Goal: Find specific page/section: Find specific page/section

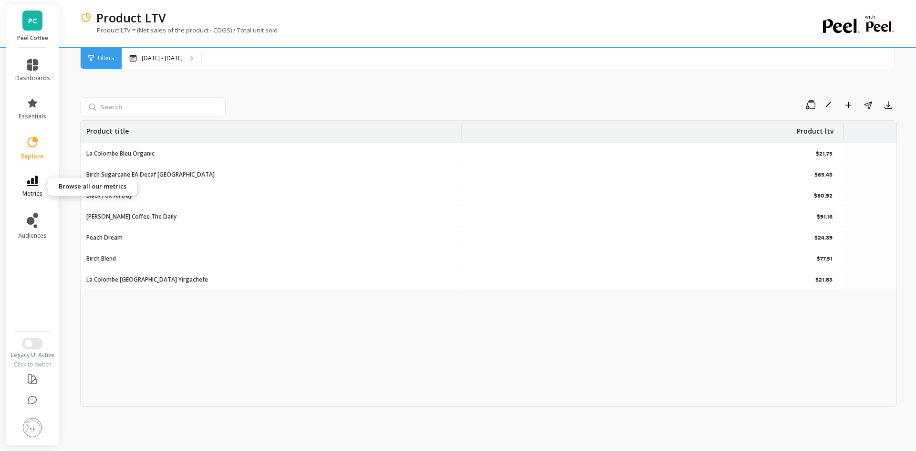
click at [35, 191] on span "metrics" at bounding box center [32, 194] width 20 height 8
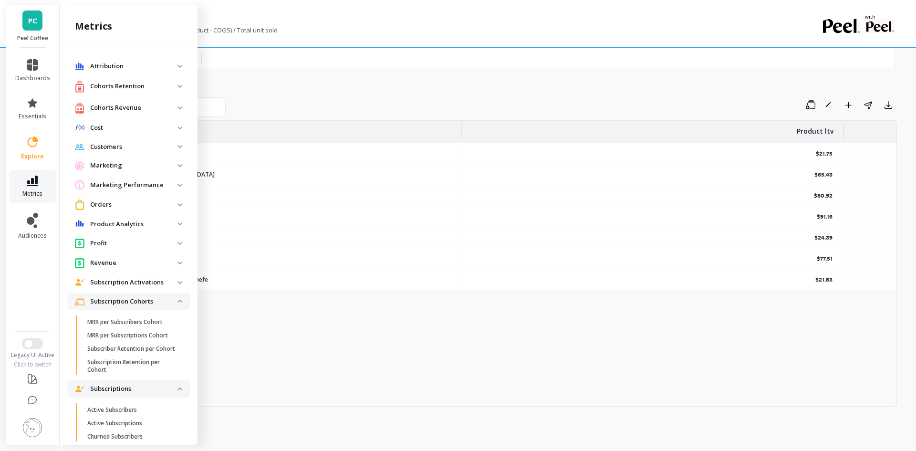
scroll to position [288, 0]
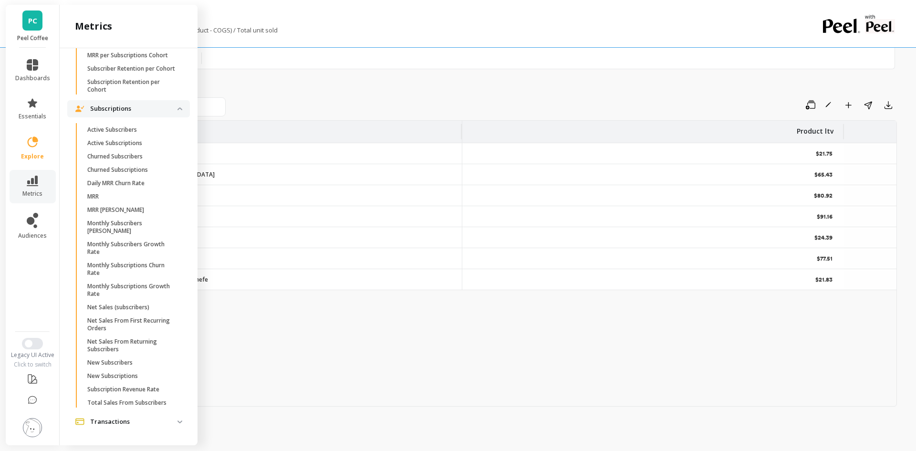
drag, startPoint x: 132, startPoint y: 133, endPoint x: 119, endPoint y: 129, distance: 13.6
click at [119, 129] on p "Active Subscribers" at bounding box center [112, 130] width 50 height 8
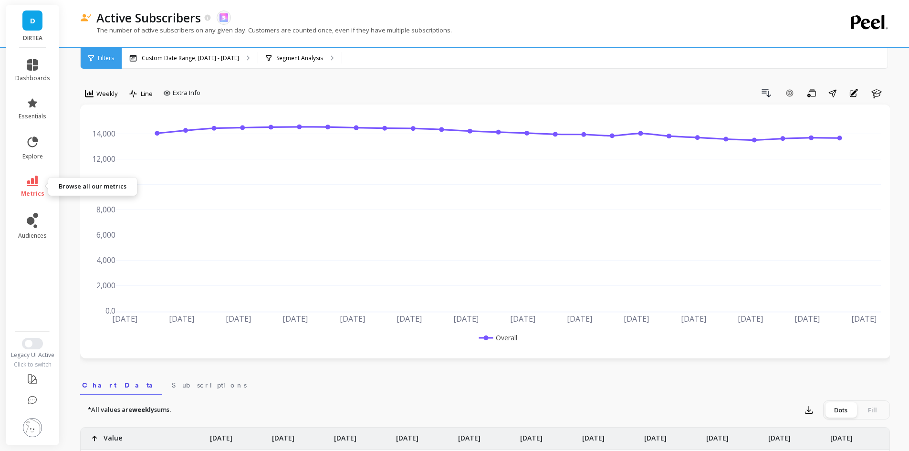
click at [36, 191] on span "metrics" at bounding box center [32, 194] width 23 height 8
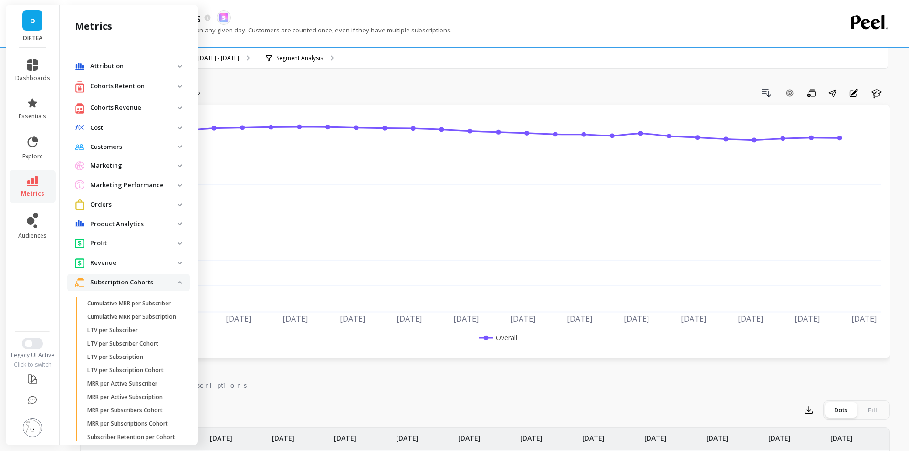
scroll to position [288, 0]
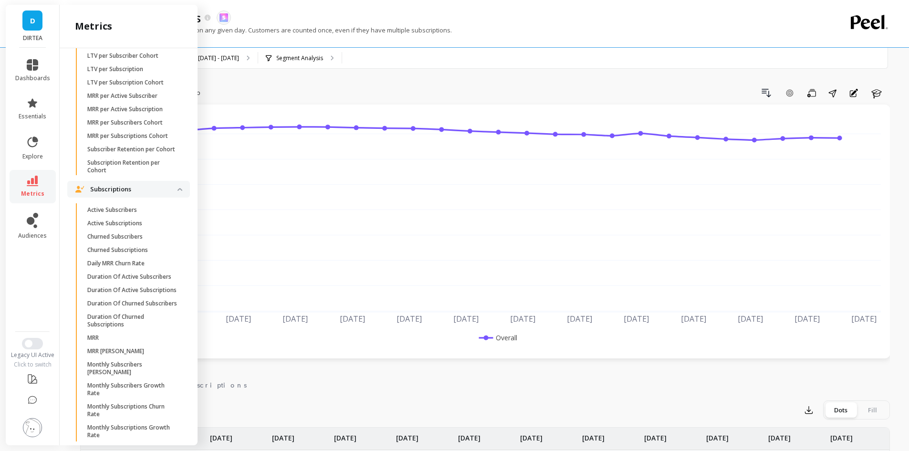
click at [438, 94] on div "Drill Down Add Goal Save Share Annotations Learn" at bounding box center [547, 92] width 686 height 15
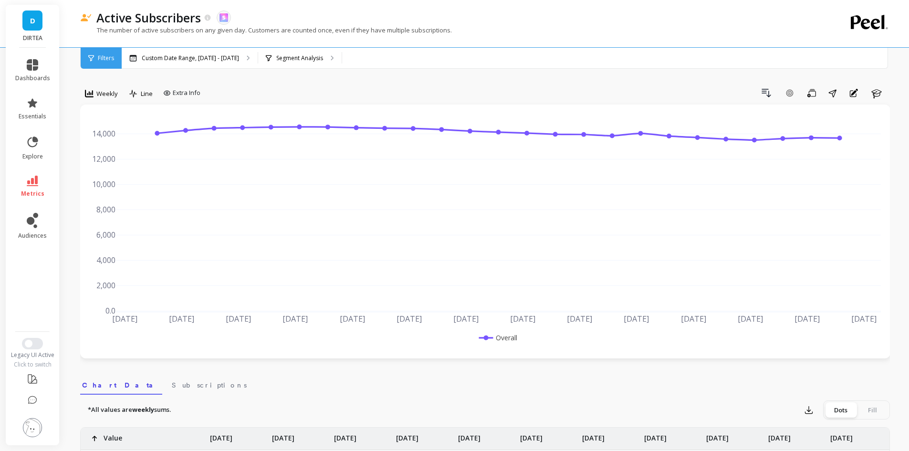
scroll to position [0, 0]
click at [92, 87] on div "Weekly" at bounding box center [101, 93] width 39 height 16
click at [106, 166] on div "Monthly" at bounding box center [115, 169] width 54 height 9
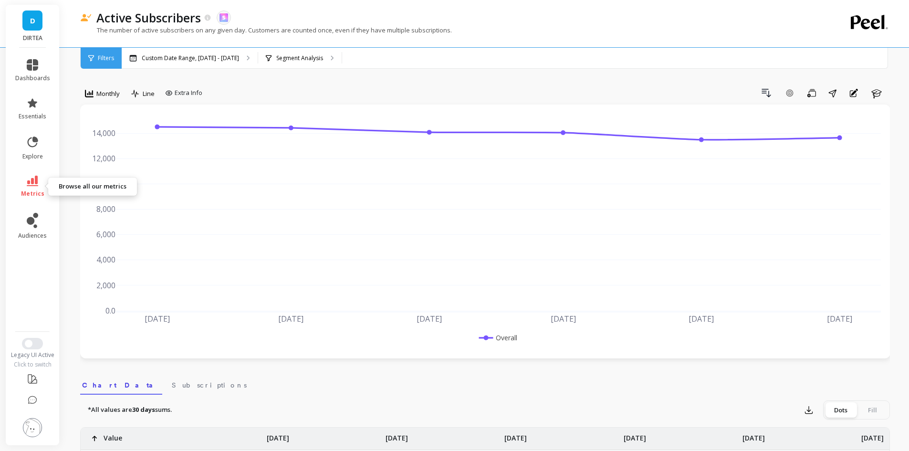
click at [38, 179] on icon at bounding box center [32, 181] width 11 height 11
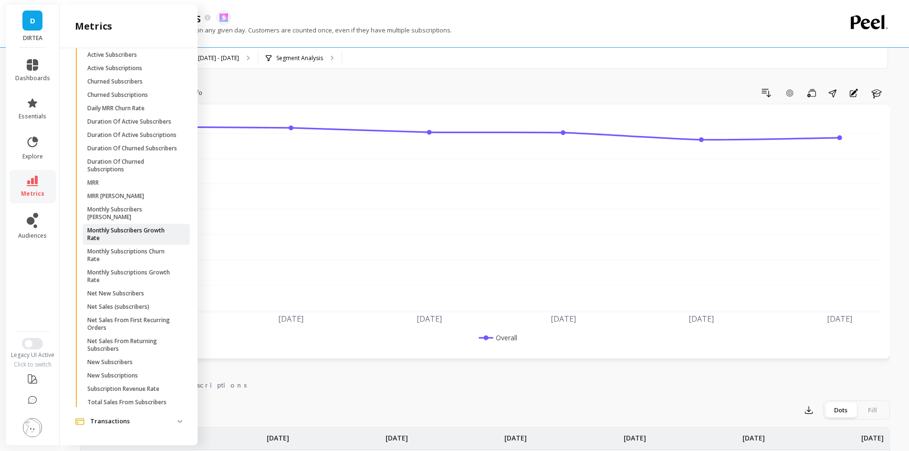
scroll to position [479, 0]
click at [125, 297] on p "Net New Subscribers" at bounding box center [115, 294] width 57 height 8
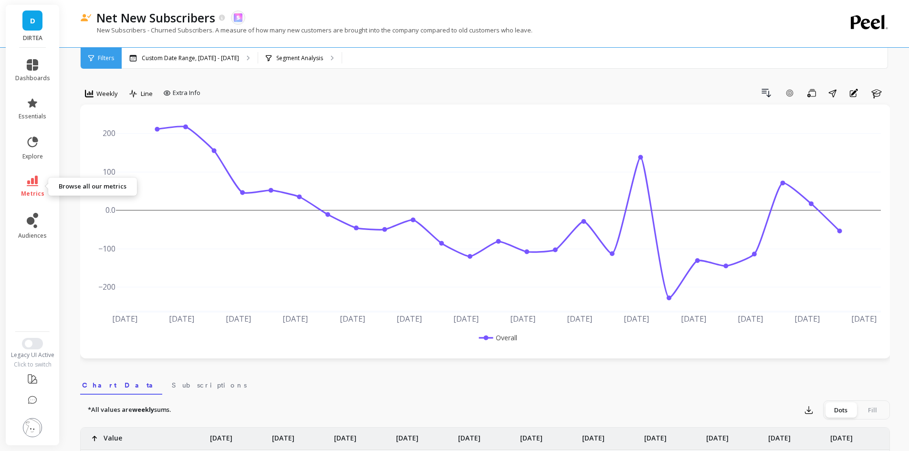
click at [38, 187] on link "metrics" at bounding box center [32, 187] width 35 height 22
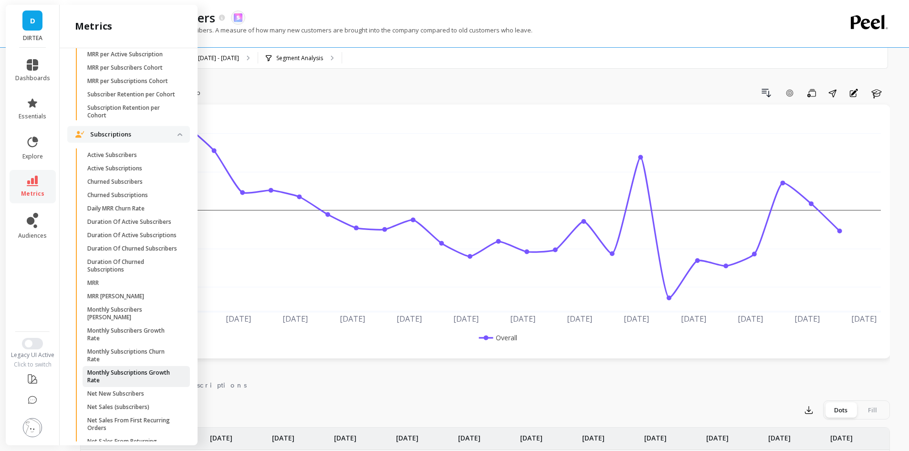
scroll to position [288, 0]
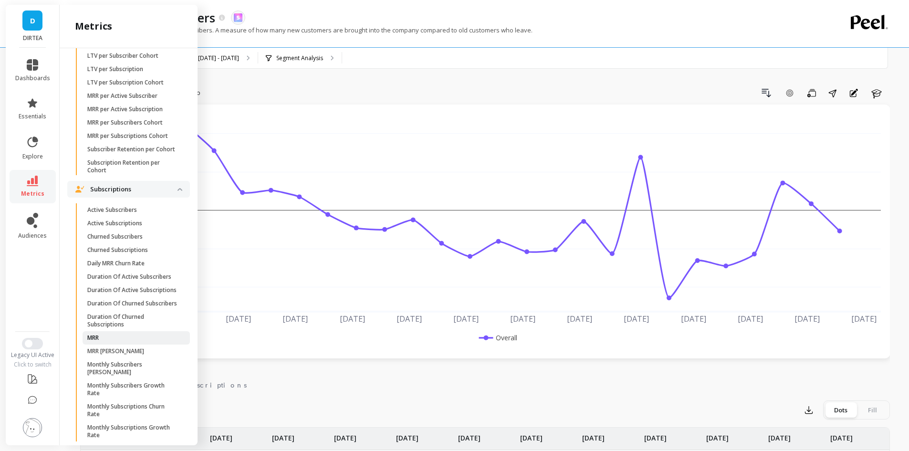
click at [99, 342] on p "MRR" at bounding box center [92, 338] width 11 height 8
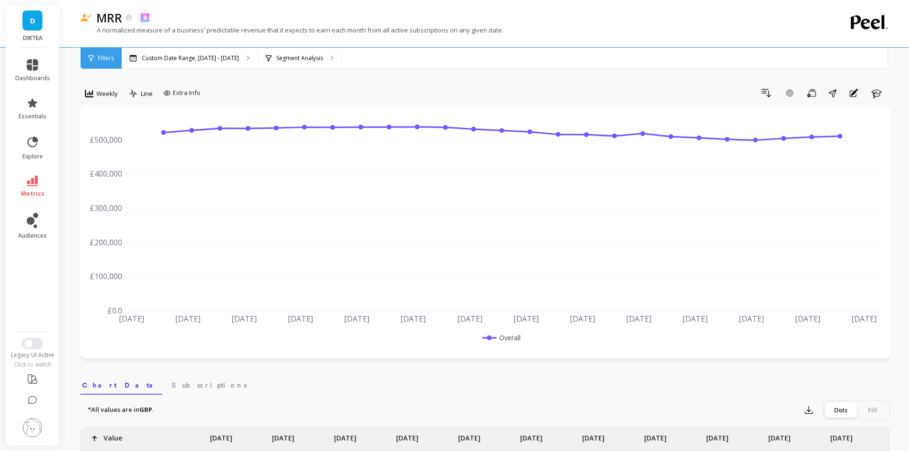
click at [98, 88] on div "Weekly" at bounding box center [101, 93] width 33 height 11
click at [105, 173] on div "Monthly" at bounding box center [115, 169] width 54 height 9
